Goal: Task Accomplishment & Management: Complete application form

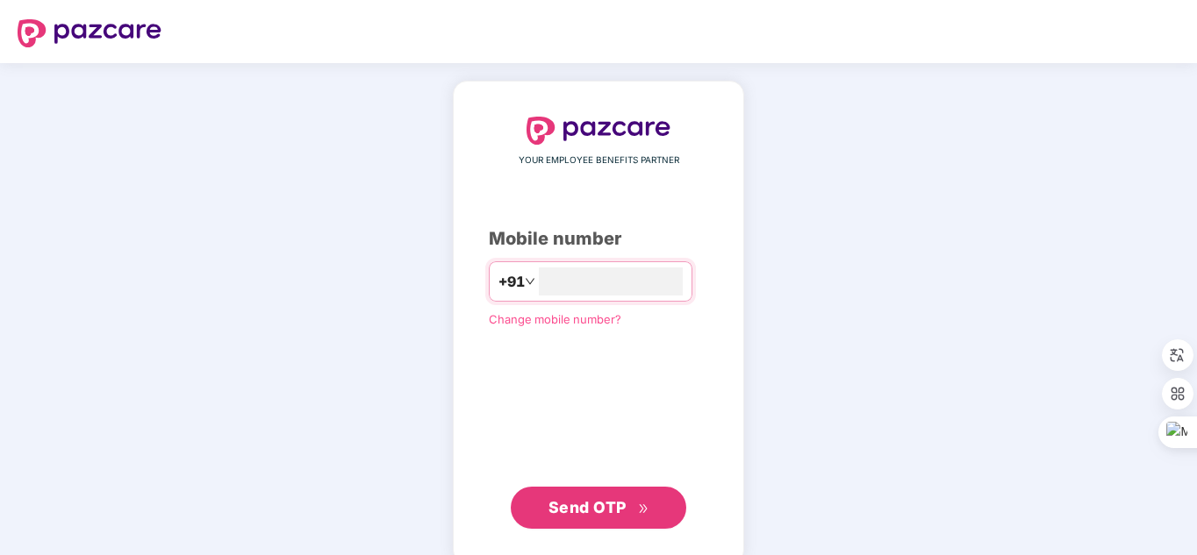
type input "**********"
click at [622, 490] on button "Send OTP" at bounding box center [598, 508] width 175 height 42
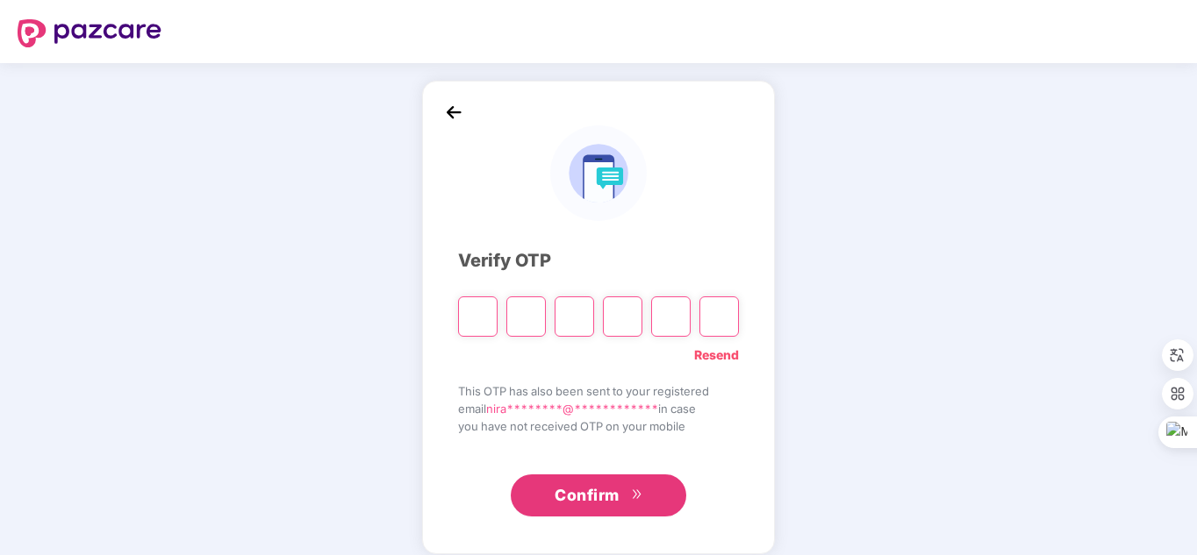
type input "*"
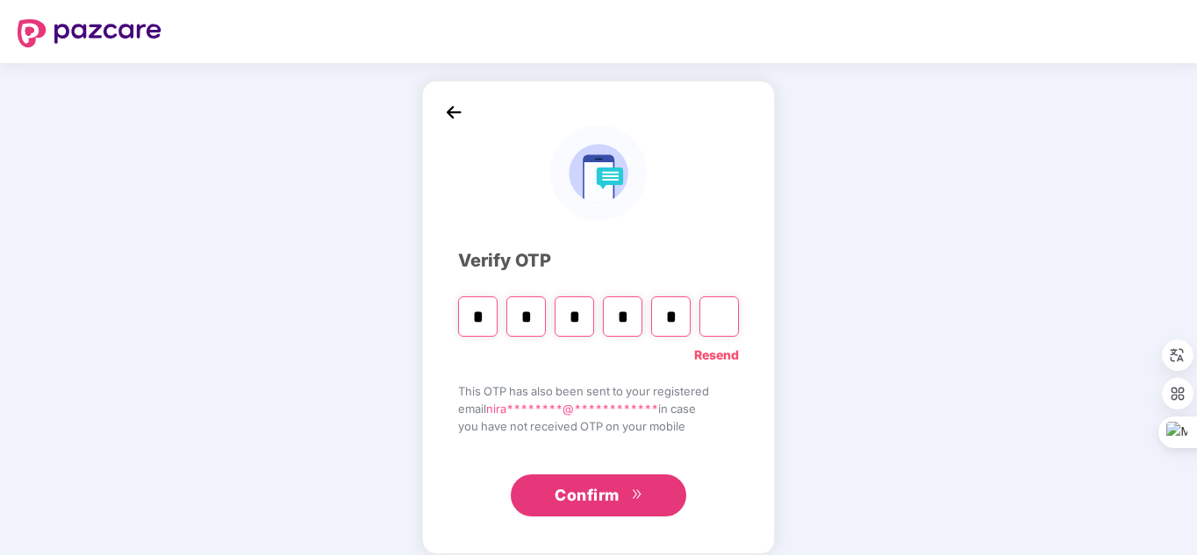
type input "*"
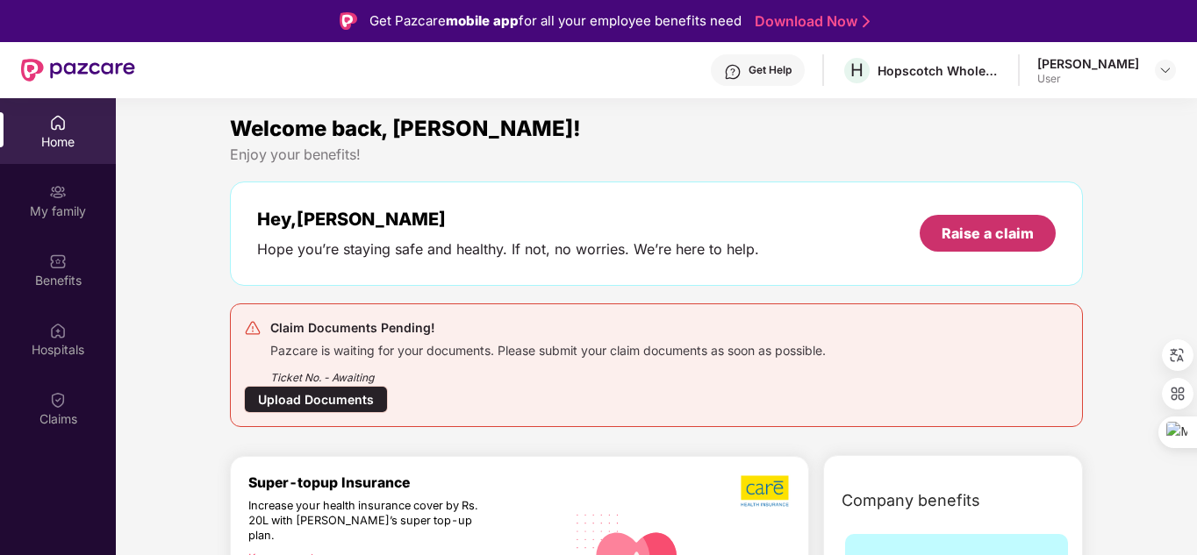
click at [985, 232] on div "Raise a claim" at bounding box center [987, 233] width 92 height 19
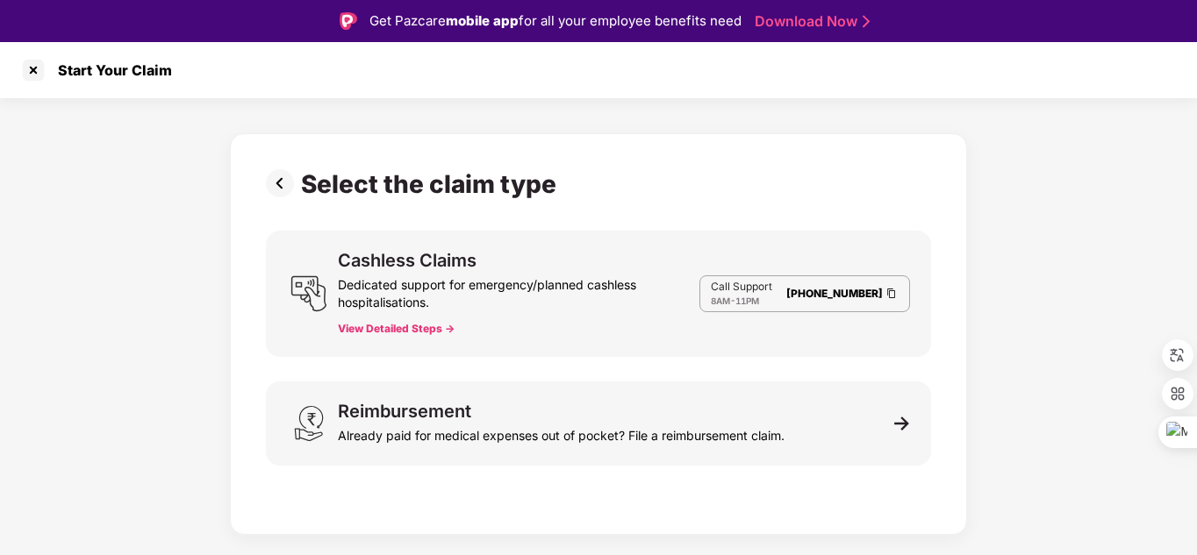
click at [401, 326] on button "View Detailed Steps ->" at bounding box center [396, 329] width 117 height 14
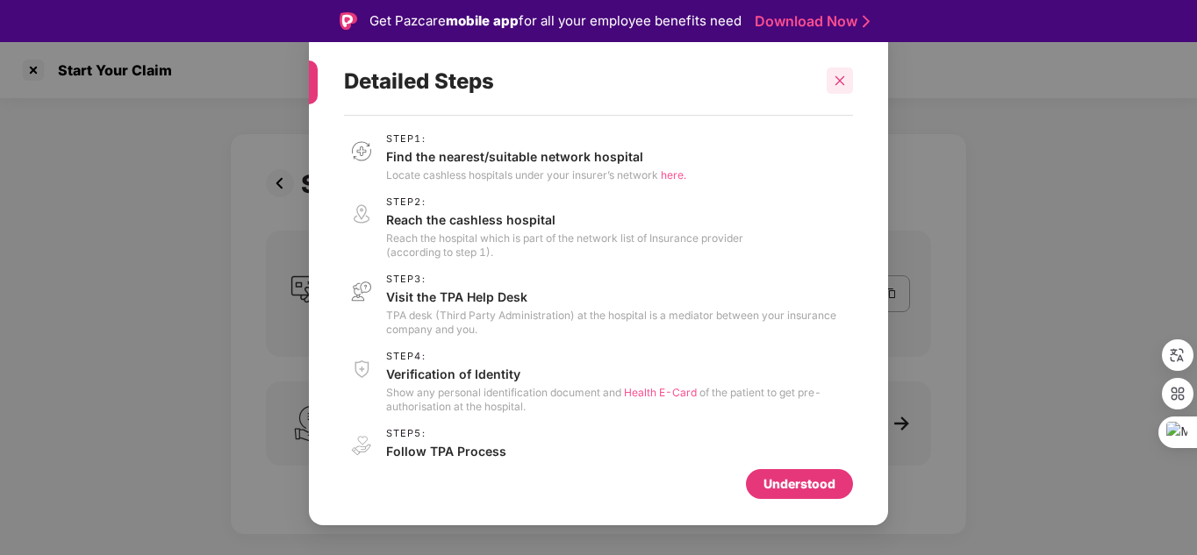
click at [838, 79] on icon "close" at bounding box center [840, 81] width 10 height 10
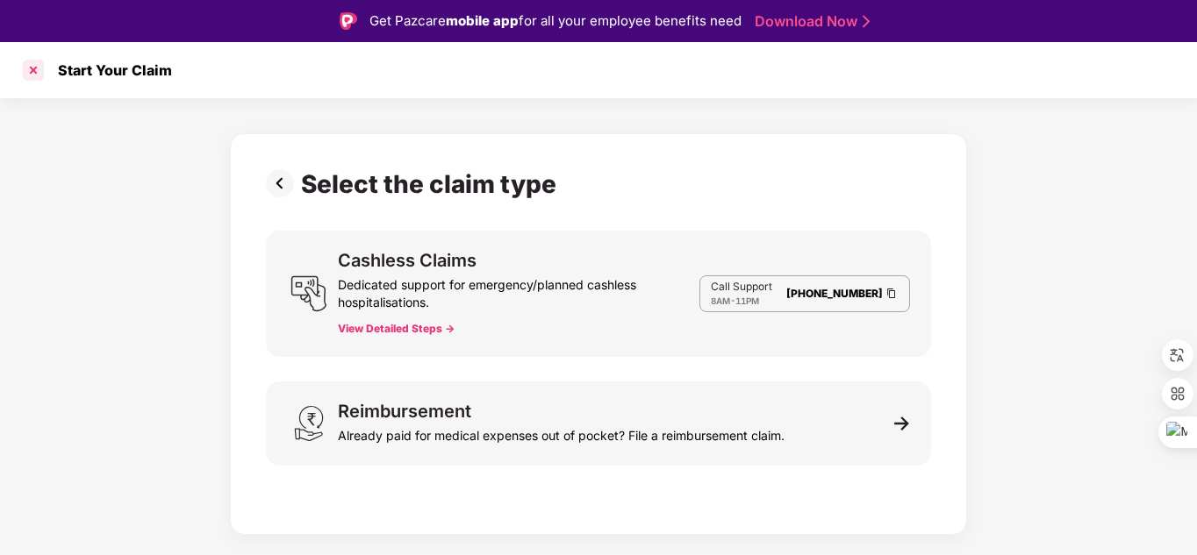
click at [24, 71] on div at bounding box center [33, 70] width 28 height 28
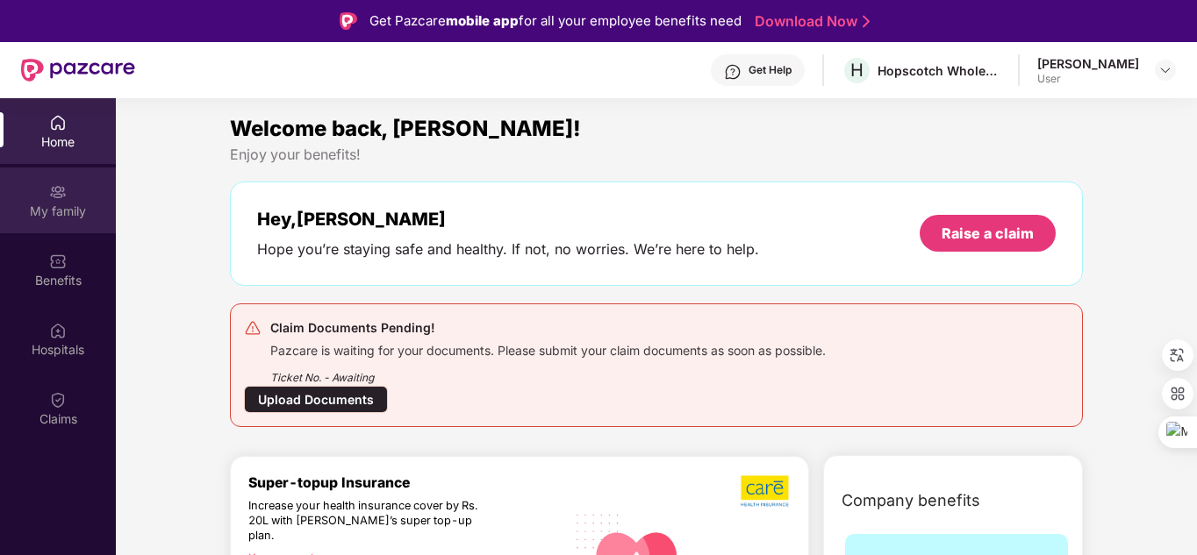
click at [61, 217] on div "My family" at bounding box center [58, 212] width 116 height 18
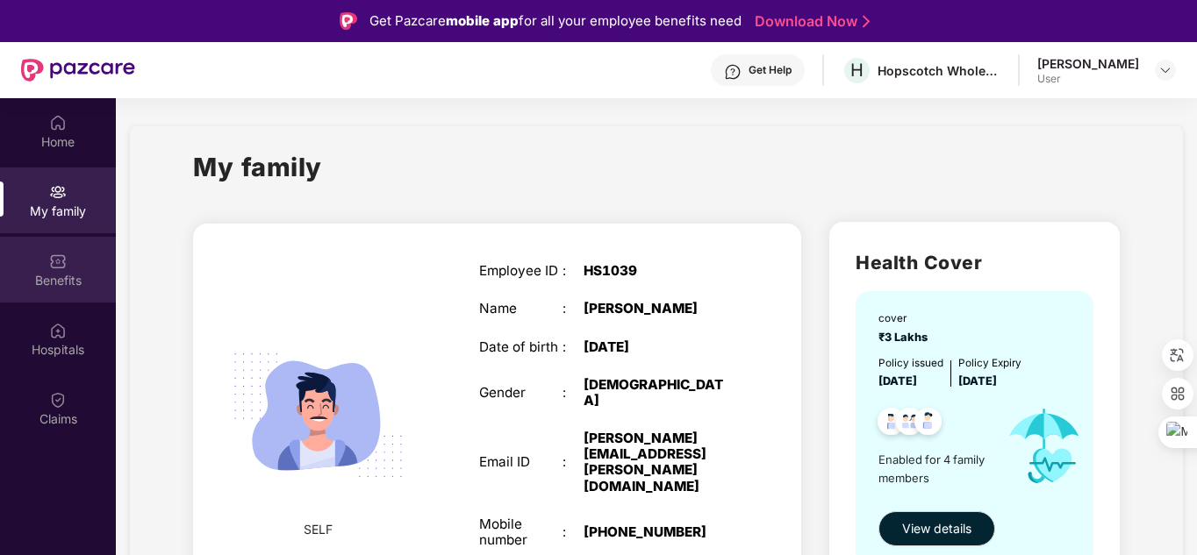
click at [61, 281] on div "Benefits" at bounding box center [58, 281] width 116 height 18
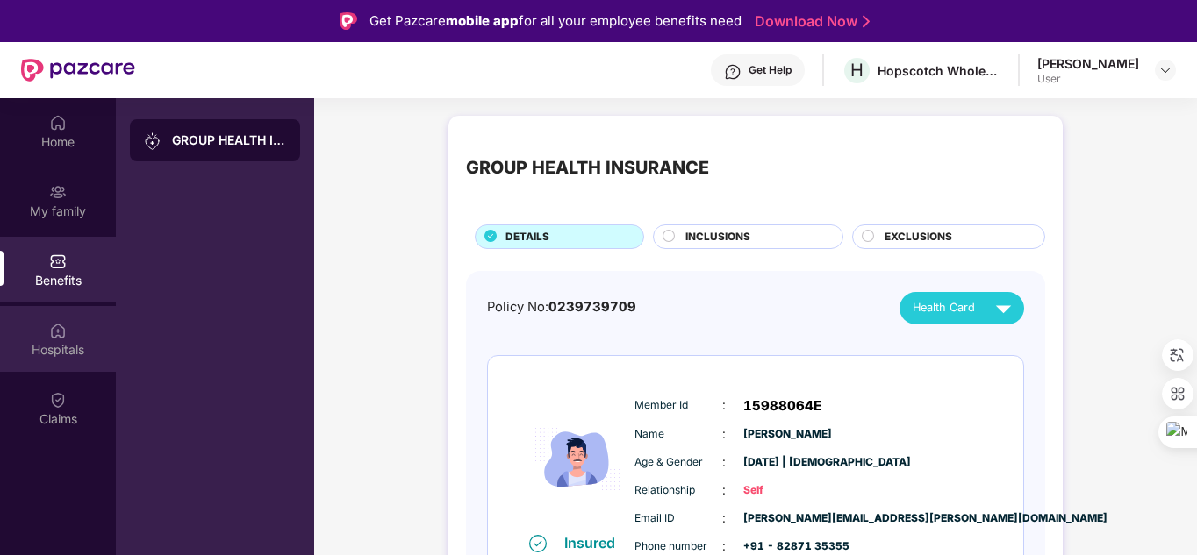
click at [61, 332] on img at bounding box center [58, 331] width 18 height 18
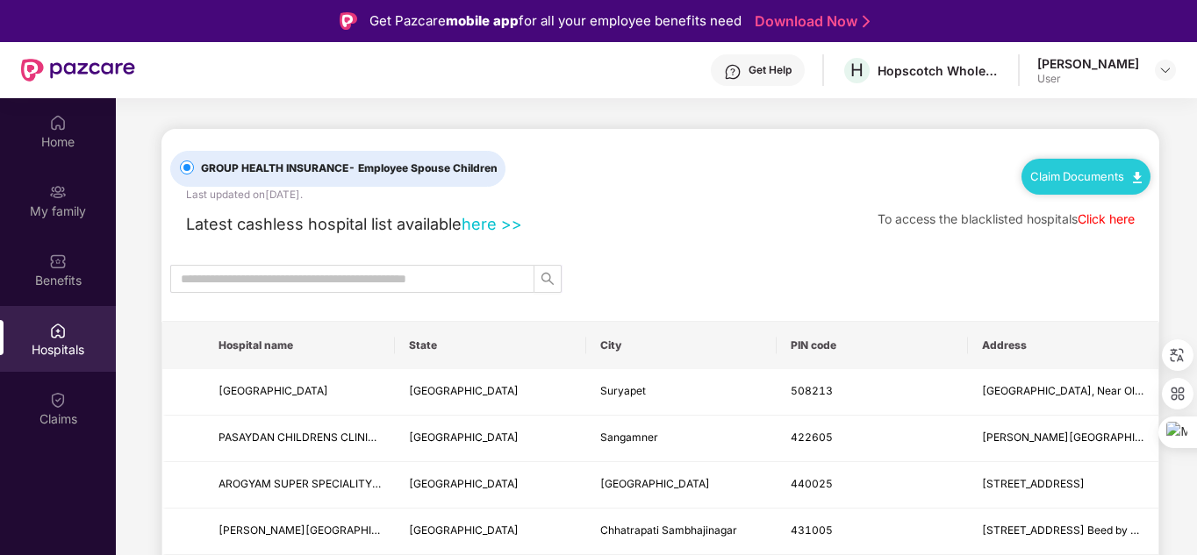
click at [1134, 179] on img at bounding box center [1137, 177] width 9 height 11
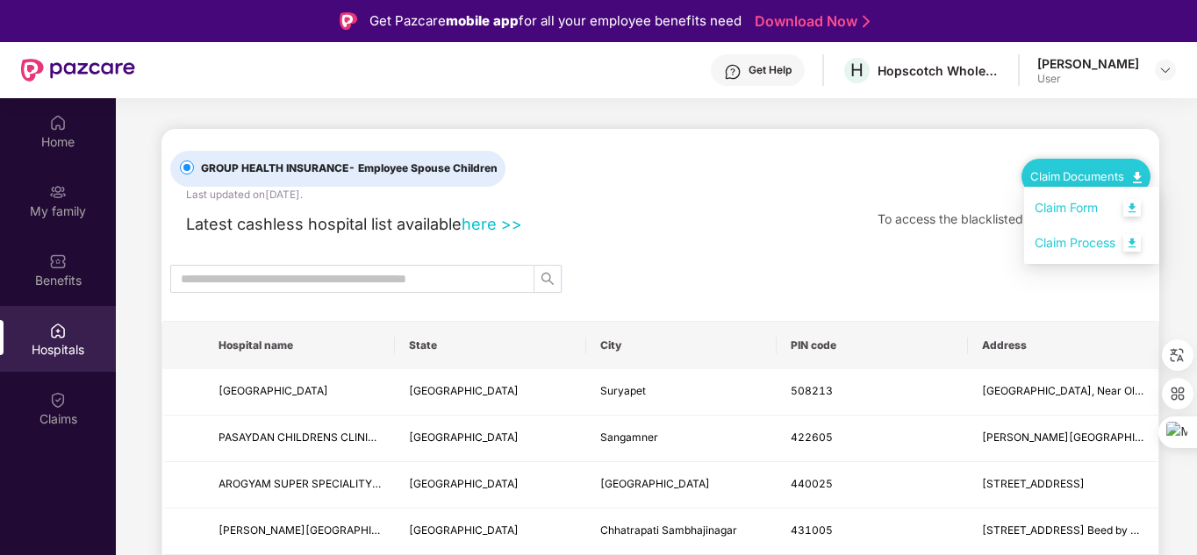
click at [1073, 204] on link "Claim Form" at bounding box center [1091, 209] width 114 height 38
